Goal: Communication & Community: Answer question/provide support

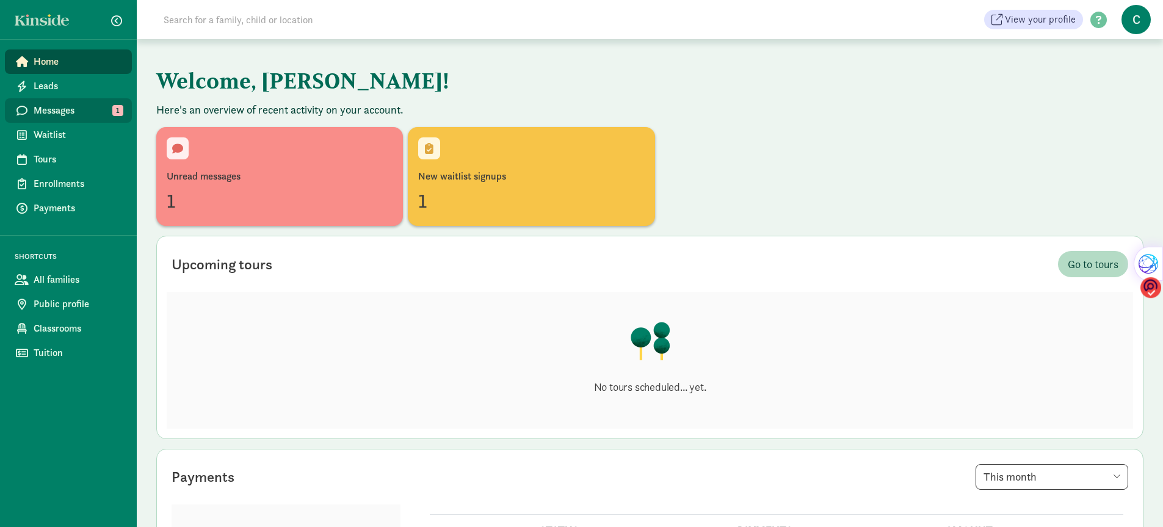
click at [57, 112] on span "Messages" at bounding box center [78, 110] width 89 height 15
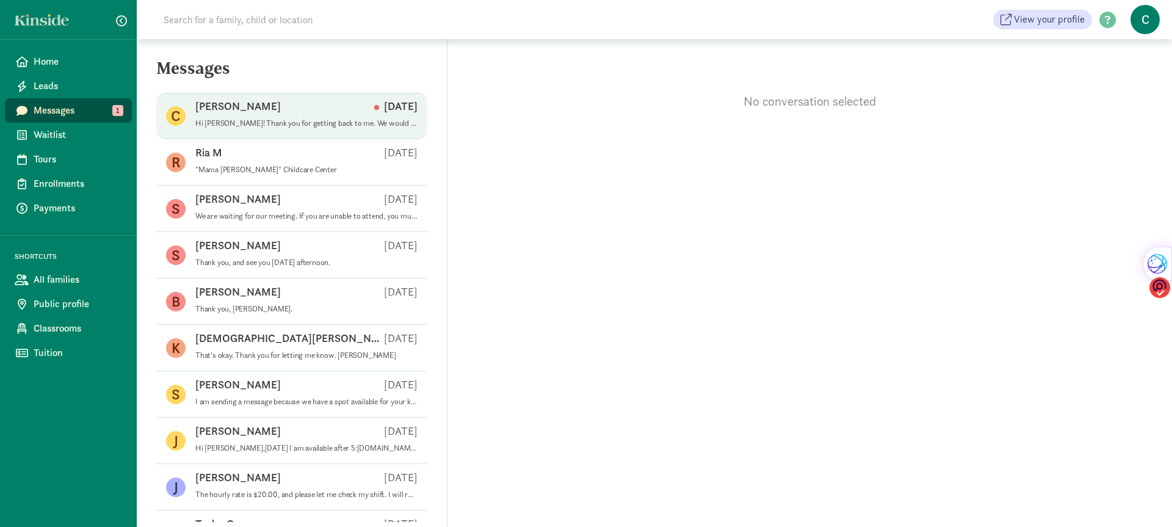
click at [286, 127] on p "Hi [PERSON_NAME]! Thank you for getting back to me. We would love to set up a t…" at bounding box center [306, 123] width 222 height 10
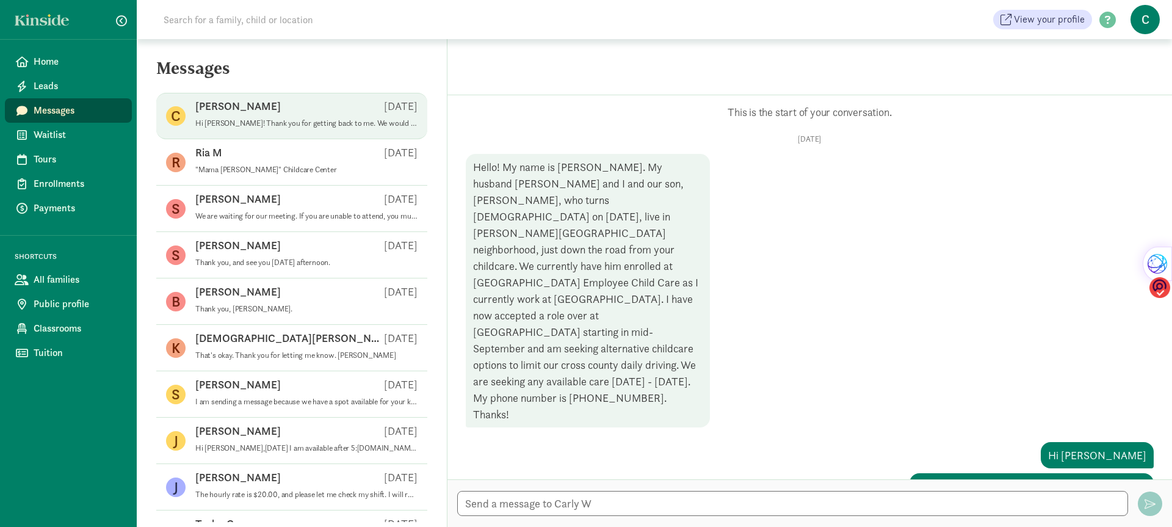
scroll to position [316, 0]
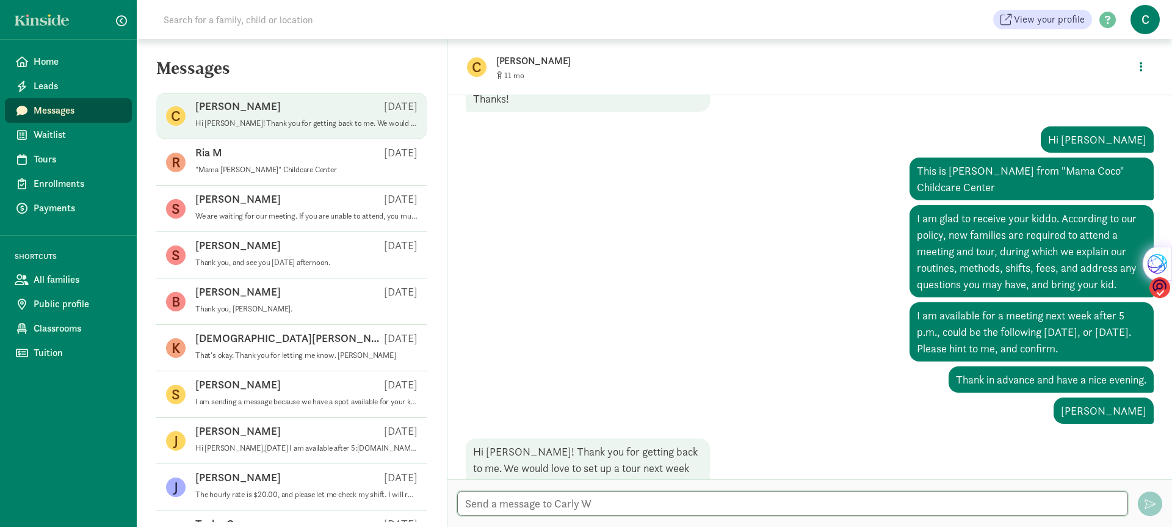
click at [488, 497] on textarea at bounding box center [792, 503] width 671 height 25
type textarea "Hi [PERSON_NAME],"
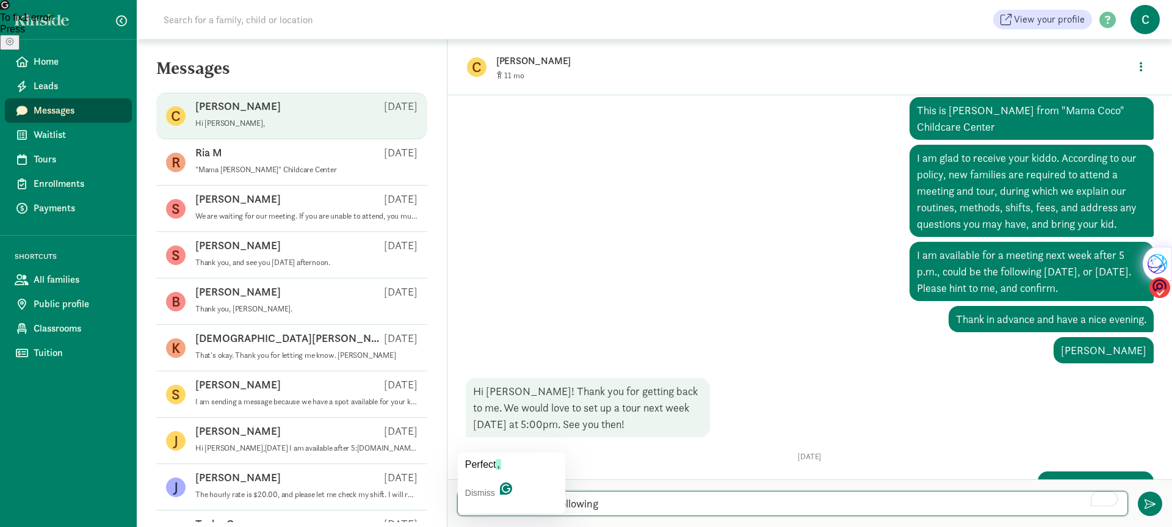
click at [487, 505] on textarea "Perfect see you the following" at bounding box center [792, 503] width 671 height 25
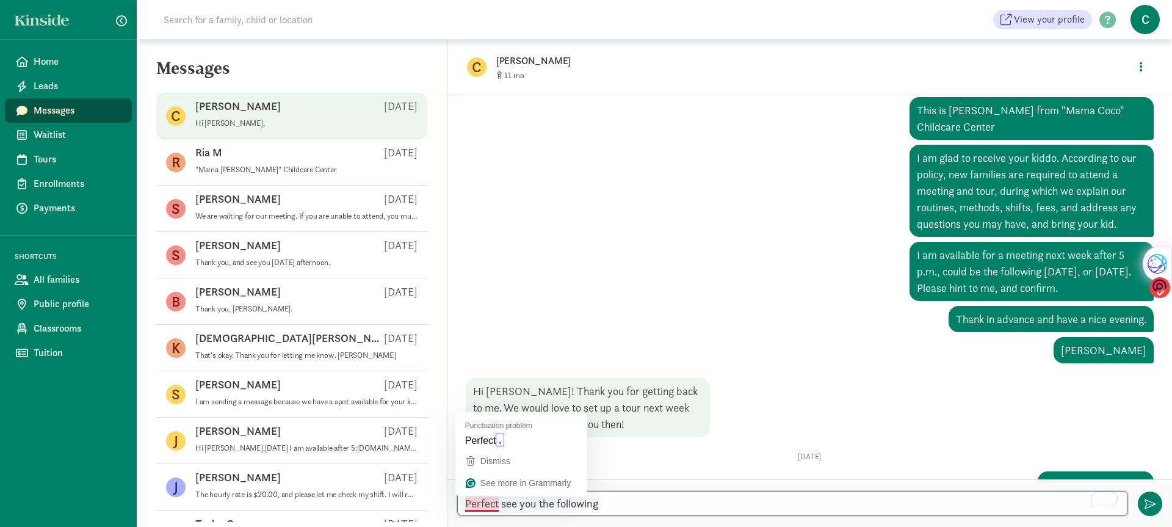
click at [480, 504] on textarea "Perfect see you the following" at bounding box center [792, 503] width 671 height 25
click at [608, 504] on textarea "Perfect, see you the following" at bounding box center [792, 503] width 671 height 25
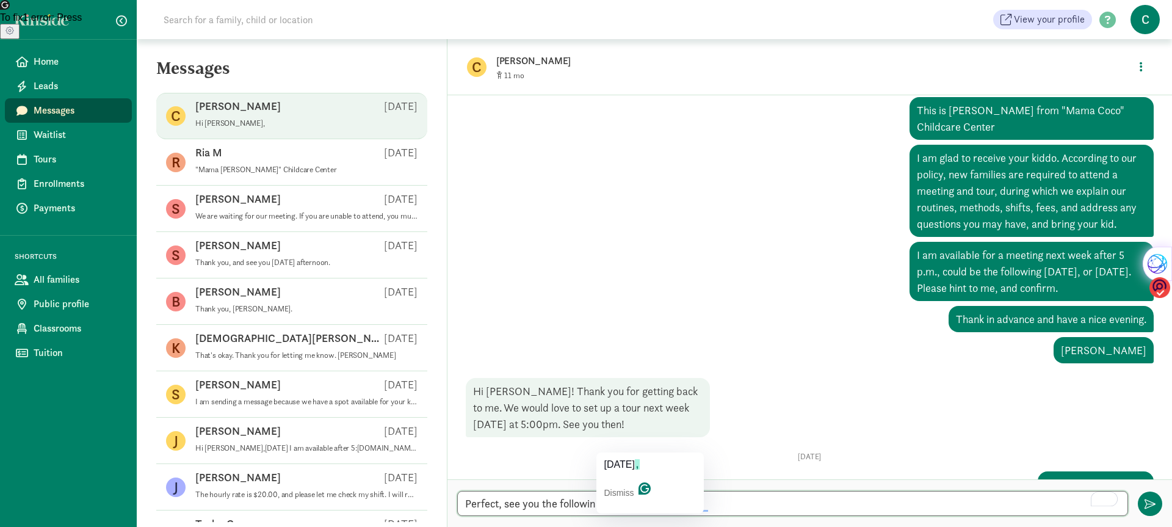
click at [621, 501] on textarea "Perfect, see you the following [DATE]. at 5:00 P.m." at bounding box center [792, 503] width 671 height 25
type textarea "That's perfect, I'll see you the following [DATE] at 5:00 P.m."
click at [1149, 501] on span "button" at bounding box center [1150, 503] width 11 height 11
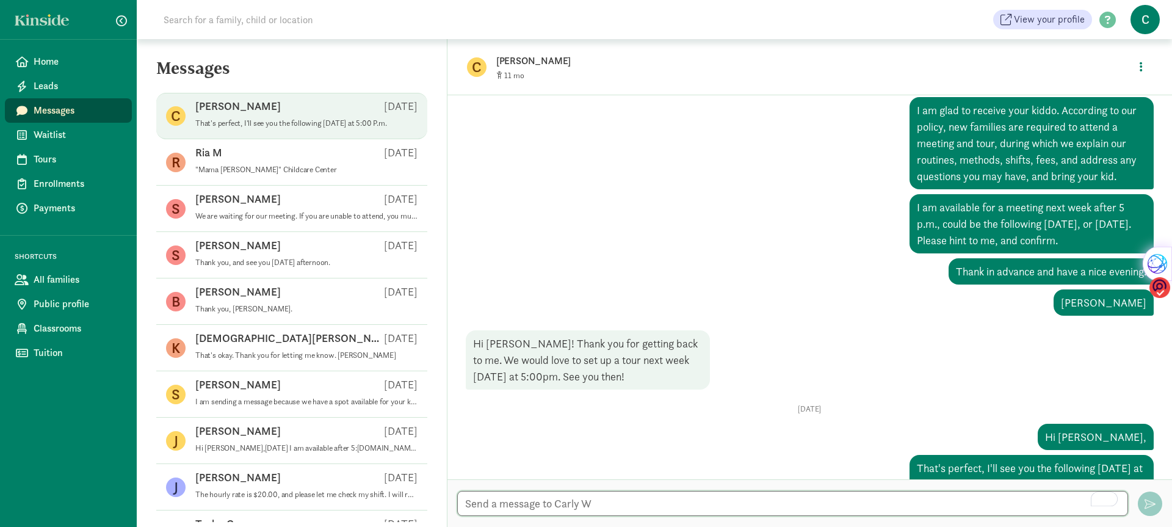
click at [499, 502] on textarea "To enrich screen reader interactions, please activate Accessibility in Grammarl…" at bounding box center [792, 503] width 671 height 25
type textarea "Thank you"
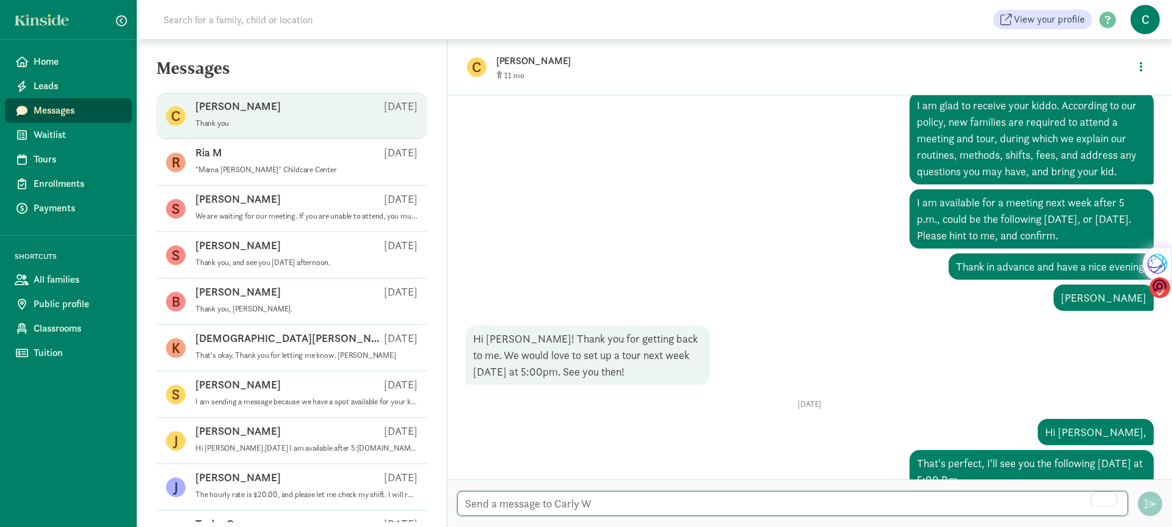
scroll to position [455, 0]
